Goal: Check status: Check status

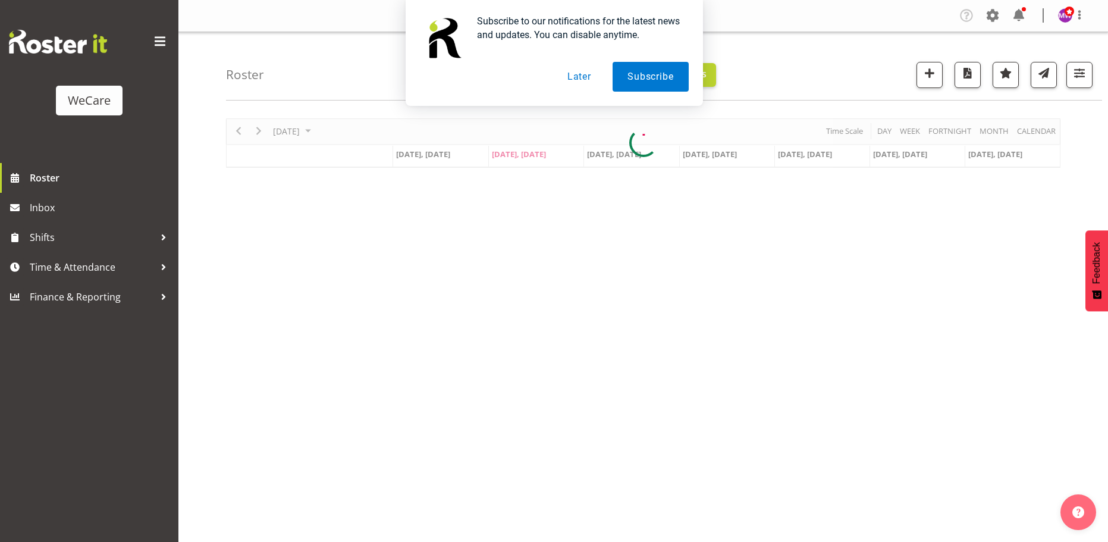
click at [580, 71] on button "Later" at bounding box center [579, 77] width 54 height 30
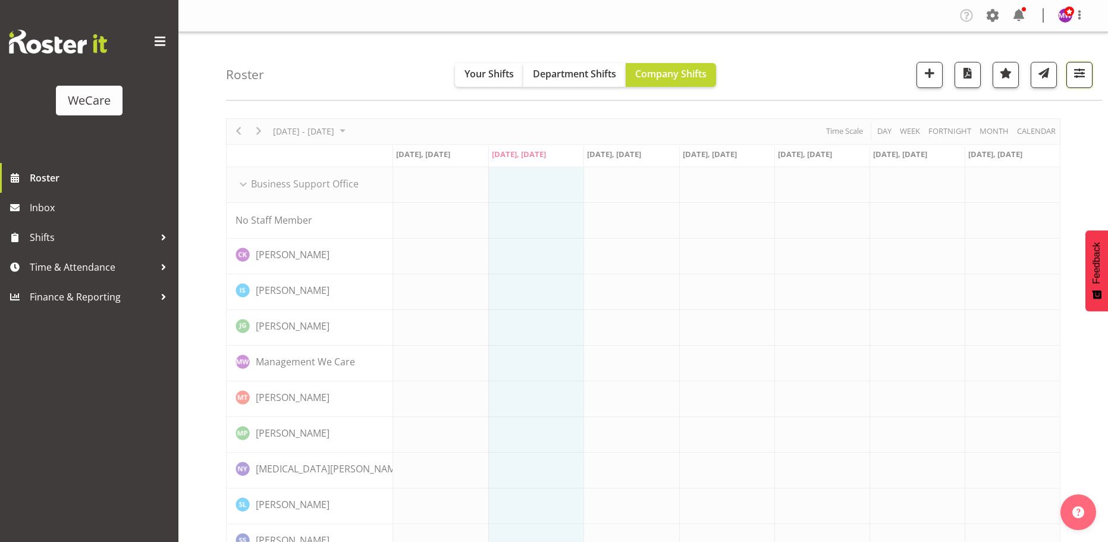
click at [1078, 73] on span "button" at bounding box center [1079, 72] width 15 height 15
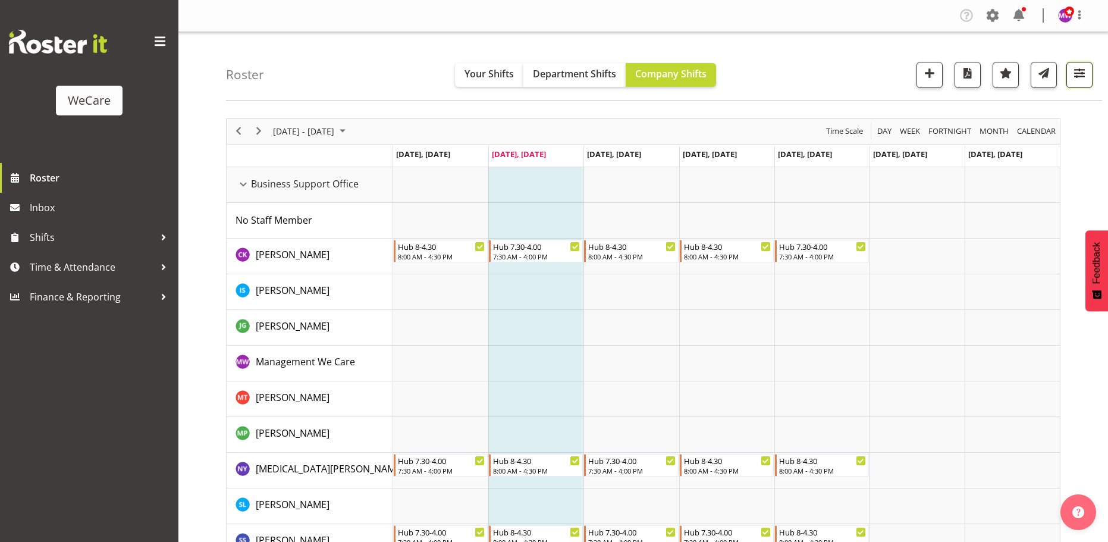
click at [1082, 76] on span "button" at bounding box center [1079, 72] width 15 height 15
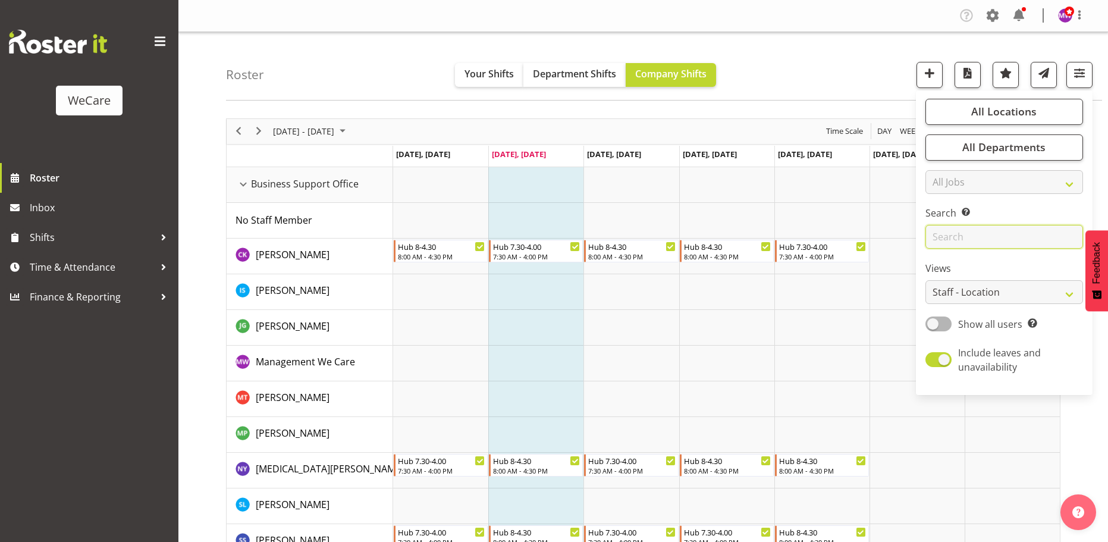
click at [1003, 236] on input "text" at bounding box center [1004, 237] width 158 height 24
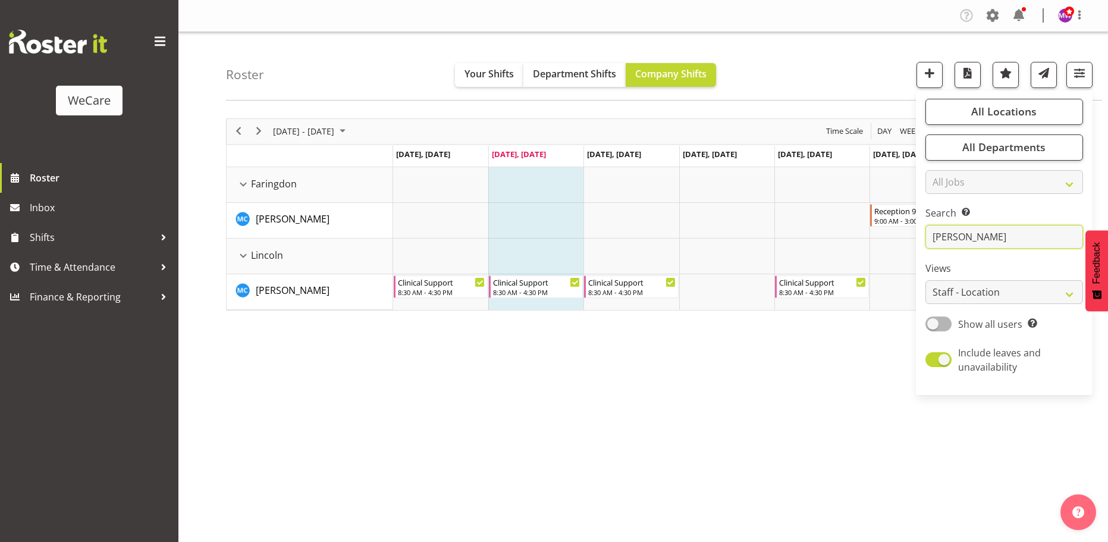
type input "[PERSON_NAME]"
drag, startPoint x: 652, startPoint y: 423, endPoint x: 432, endPoint y: 239, distance: 286.7
click at [651, 423] on div "[DATE] - [DATE] [DATE] Day Week Fortnight Month calendar Month Agenda Time Scal…" at bounding box center [667, 347] width 882 height 476
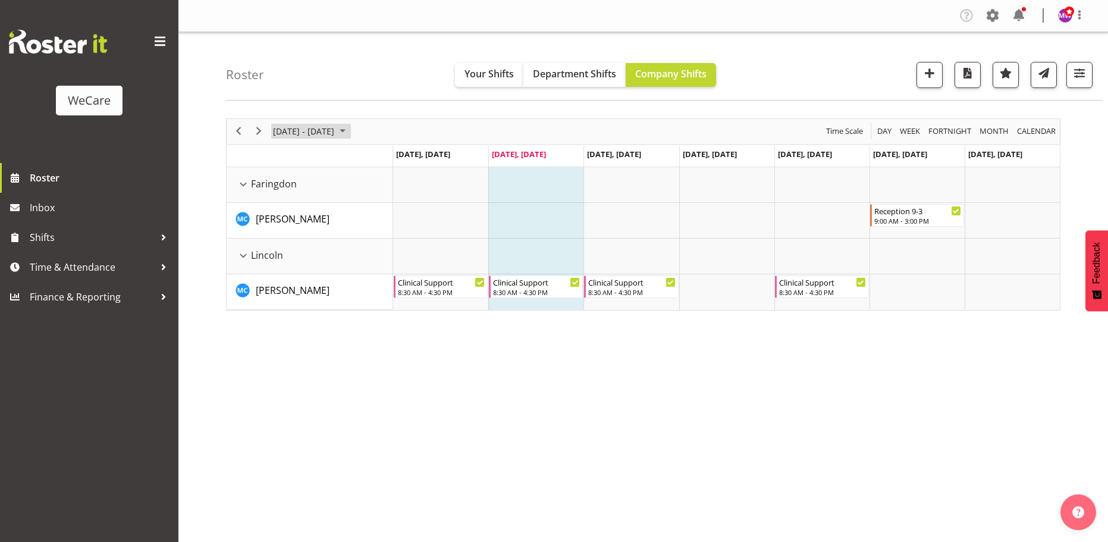
click at [307, 125] on span "[DATE] - [DATE]" at bounding box center [304, 131] width 64 height 15
click at [397, 159] on span "next month" at bounding box center [398, 160] width 21 height 21
click at [284, 259] on span "20" at bounding box center [286, 263] width 18 height 18
